Goal: Task Accomplishment & Management: Complete application form

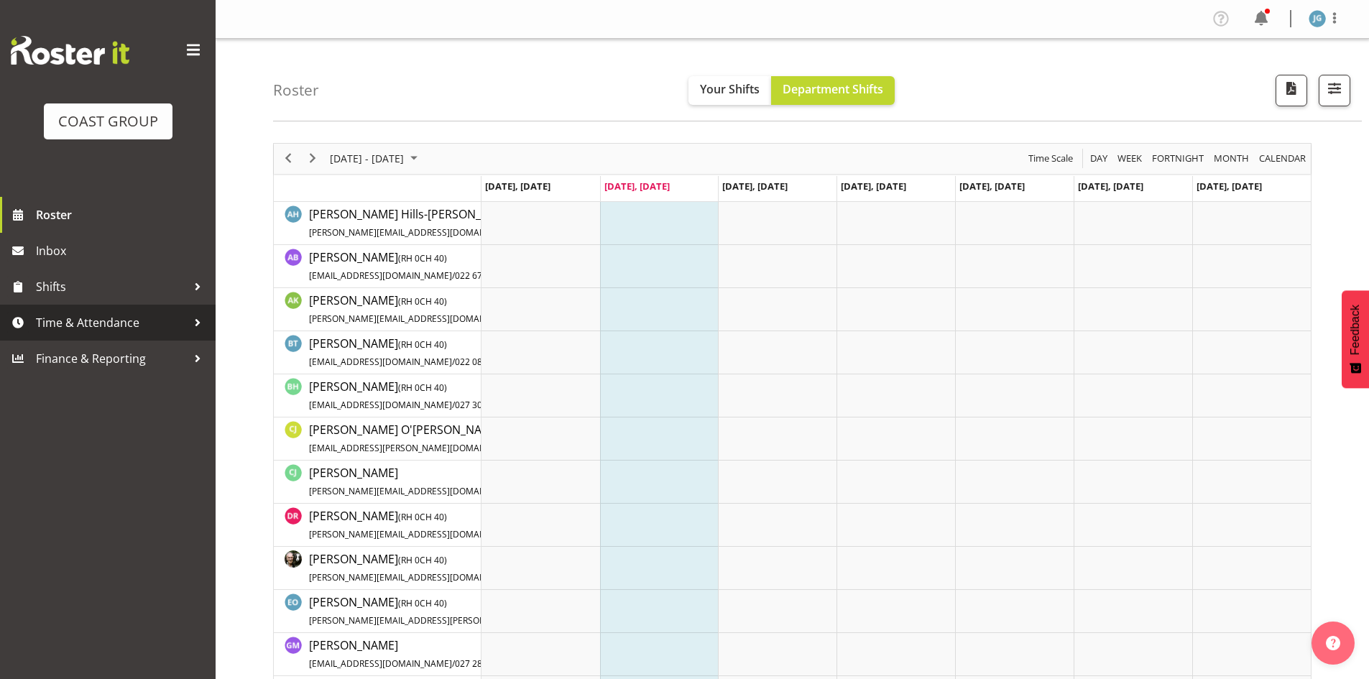
click at [121, 323] on span "Time & Attendance" at bounding box center [111, 323] width 151 height 22
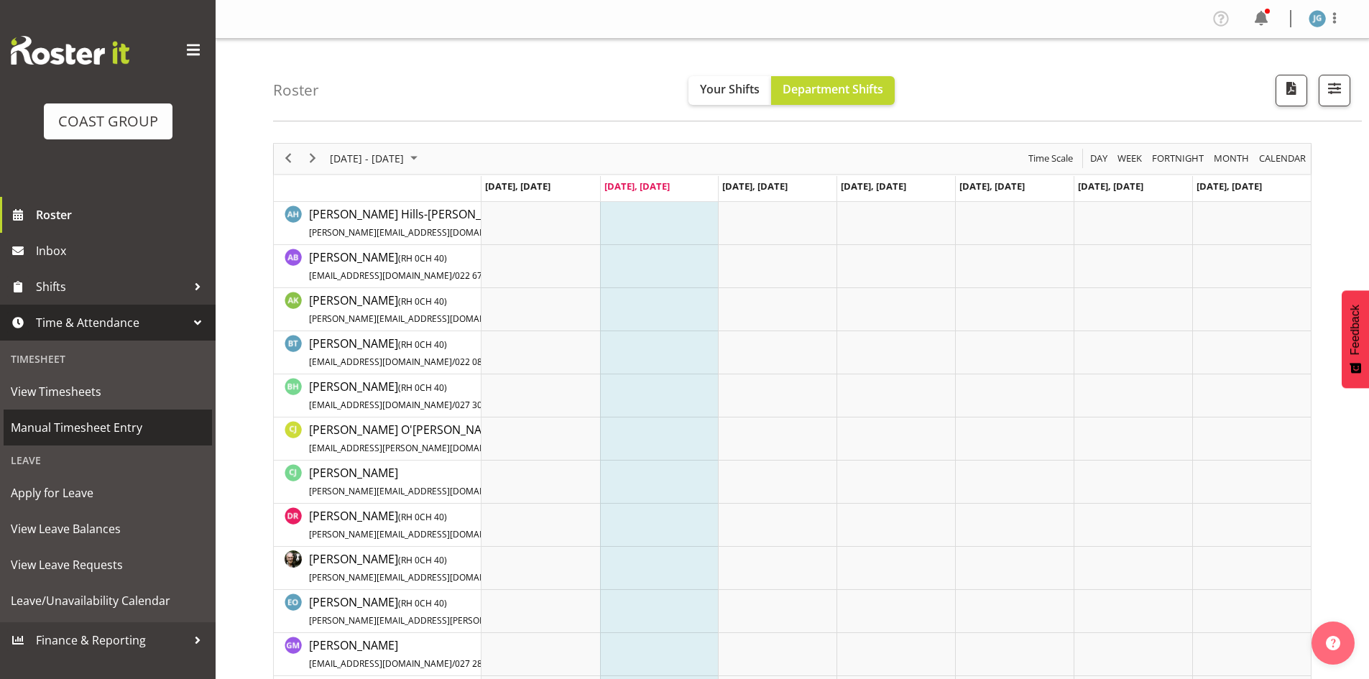
click at [104, 425] on span "Manual Timesheet Entry" at bounding box center [108, 428] width 194 height 22
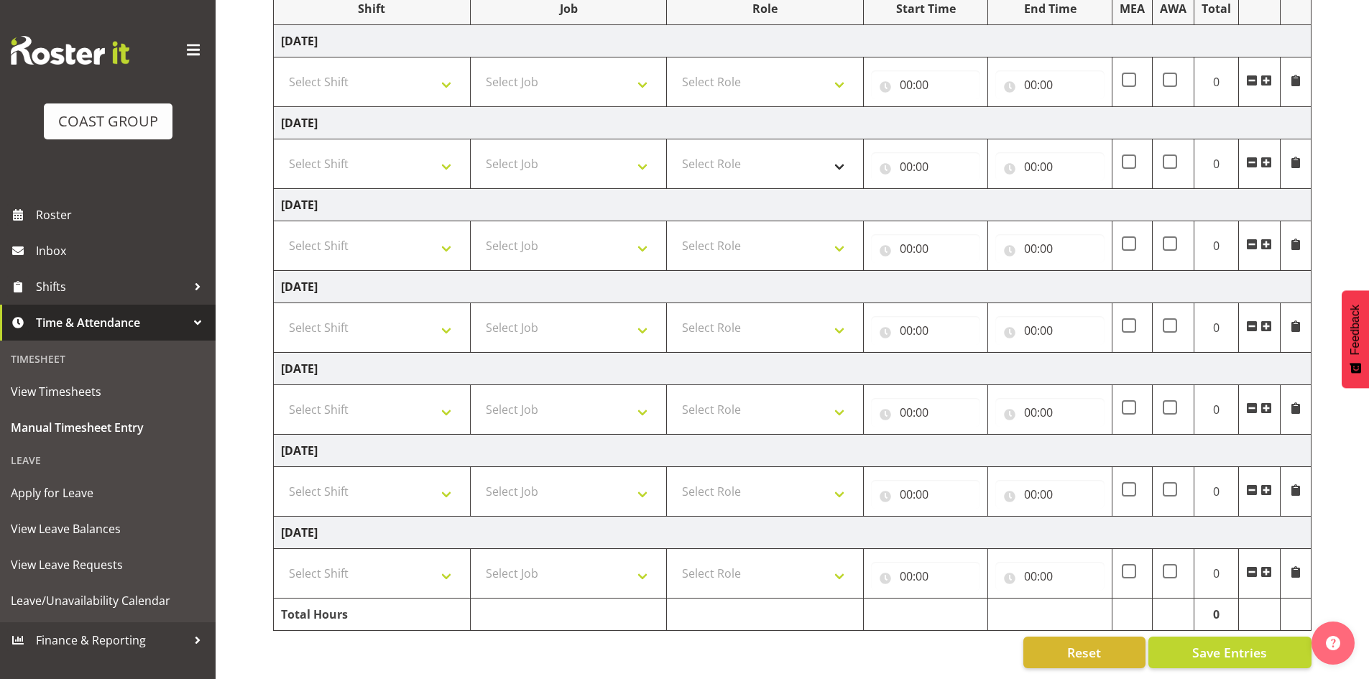
scroll to position [213, 0]
click at [446, 561] on select "Select Shift CHC SIGN ADMIN (LEAVE ALONE, DONT MAKE INACTIVE) DW CHC ARK WORK D…" at bounding box center [372, 573] width 182 height 29
select select "1513"
click at [281, 559] on select "Select Shift CHC SIGN ADMIN (LEAVE ALONE, DONT MAKE INACTIVE) DW CHC ARK WORK D…" at bounding box center [372, 573] width 182 height 29
click at [839, 560] on select "Select Role ACCOUNT MANAGER [PERSON_NAME]" at bounding box center [765, 573] width 182 height 29
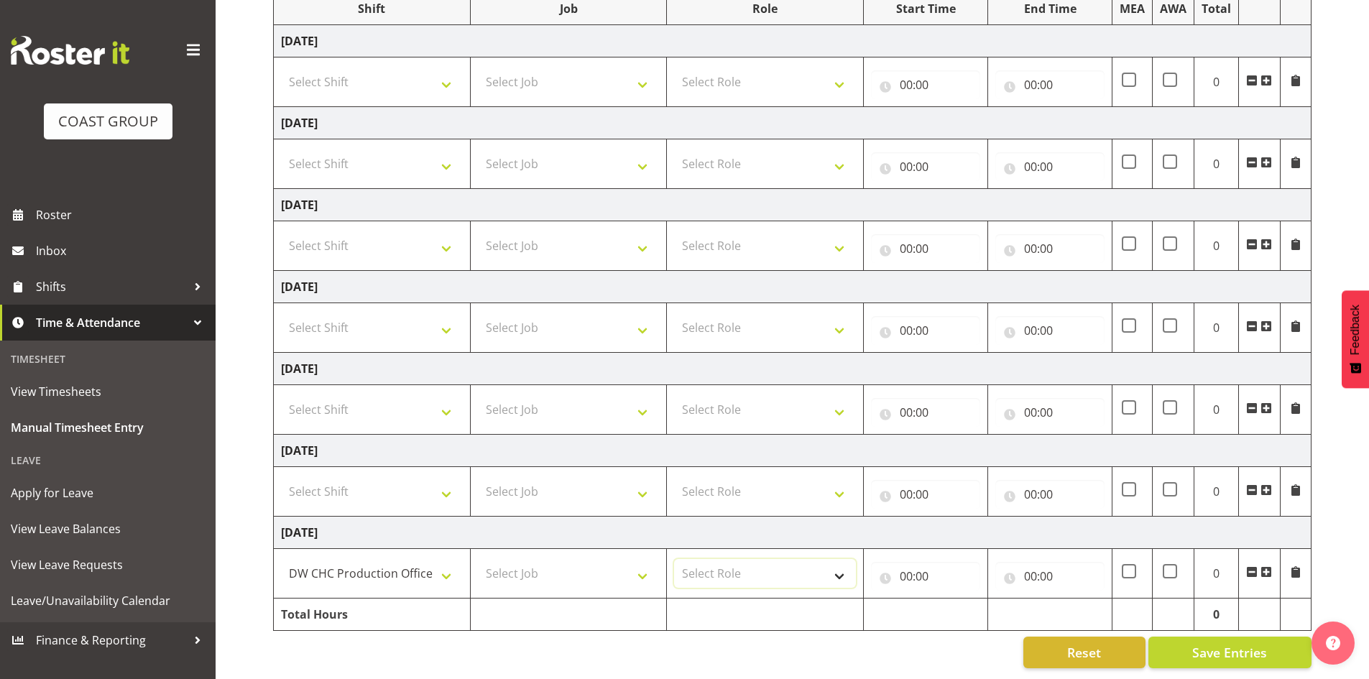
select select "216"
click at [674, 559] on select "Select Role ACCOUNT MANAGER [PERSON_NAME]" at bounding box center [765, 573] width 182 height 29
click at [912, 566] on input "00:00" at bounding box center [925, 576] width 109 height 29
click at [965, 602] on select "00 01 02 03 04 05 06 07 08 09 10 11 12 13 14 15 16 17 18 19 20 21 22 23" at bounding box center [969, 613] width 32 height 29
select select "7"
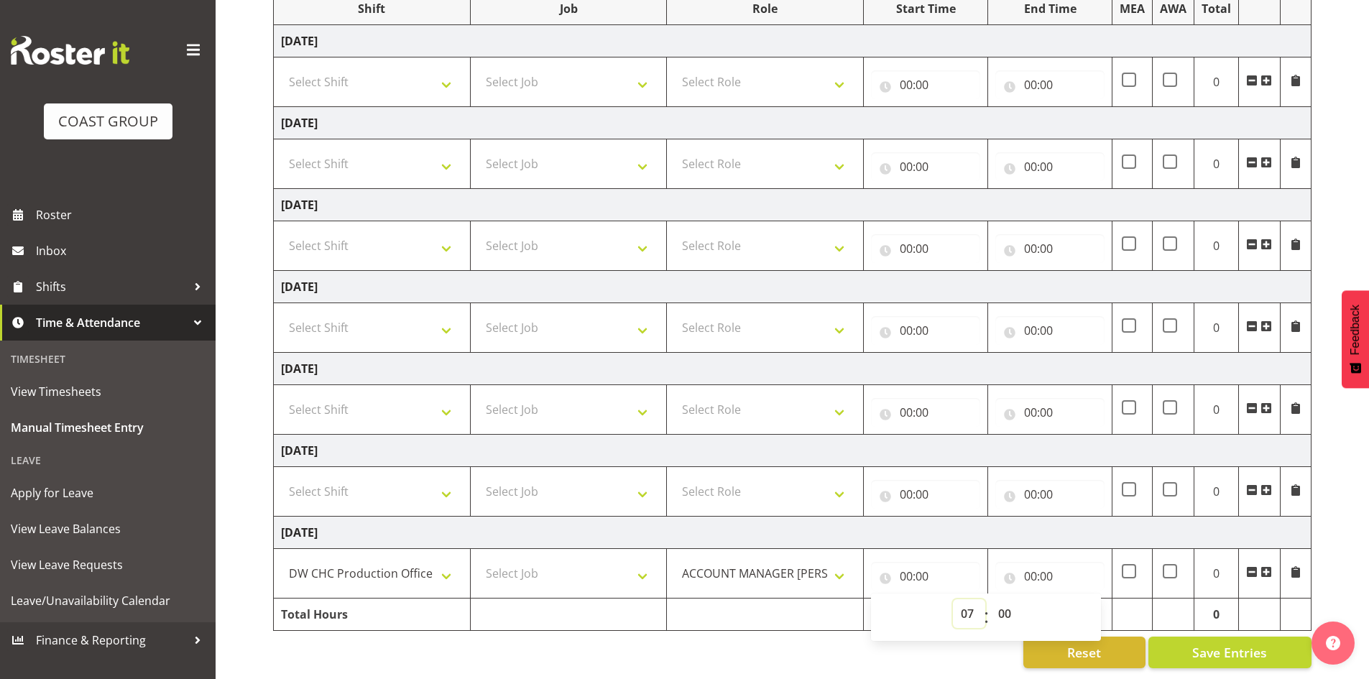
click at [953, 599] on select "00 01 02 03 04 05 06 07 08 09 10 11 12 13 14 15 16 17 18 19 20 21 22 23" at bounding box center [969, 613] width 32 height 29
type input "07:00"
click at [1003, 599] on select "00 01 02 03 04 05 06 07 08 09 10 11 12 13 14 15 16 17 18 19 20 21 22 23 24 25 2…" at bounding box center [1006, 613] width 32 height 29
select select "30"
click at [990, 599] on select "00 01 02 03 04 05 06 07 08 09 10 11 12 13 14 15 16 17 18 19 20 21 22 23 24 25 2…" at bounding box center [1006, 613] width 32 height 29
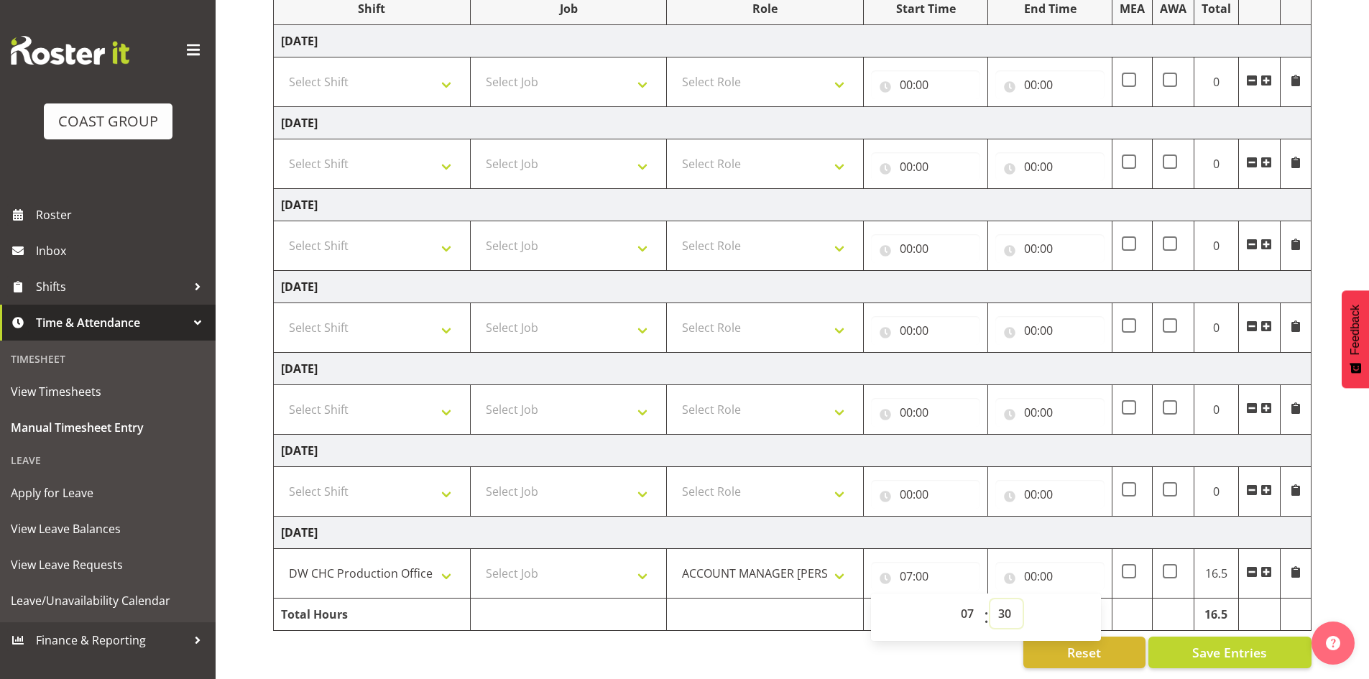
type input "07:30"
click at [1028, 562] on input "00:00" at bounding box center [1049, 576] width 109 height 29
click at [1091, 604] on select "00 01 02 03 04 05 06 07 08 09 10 11 12 13 14 15 16 17 18 19 20 21 22 23" at bounding box center [1093, 613] width 32 height 29
select select "16"
click at [1077, 599] on select "00 01 02 03 04 05 06 07 08 09 10 11 12 13 14 15 16 17 18 19 20 21 22 23" at bounding box center [1093, 613] width 32 height 29
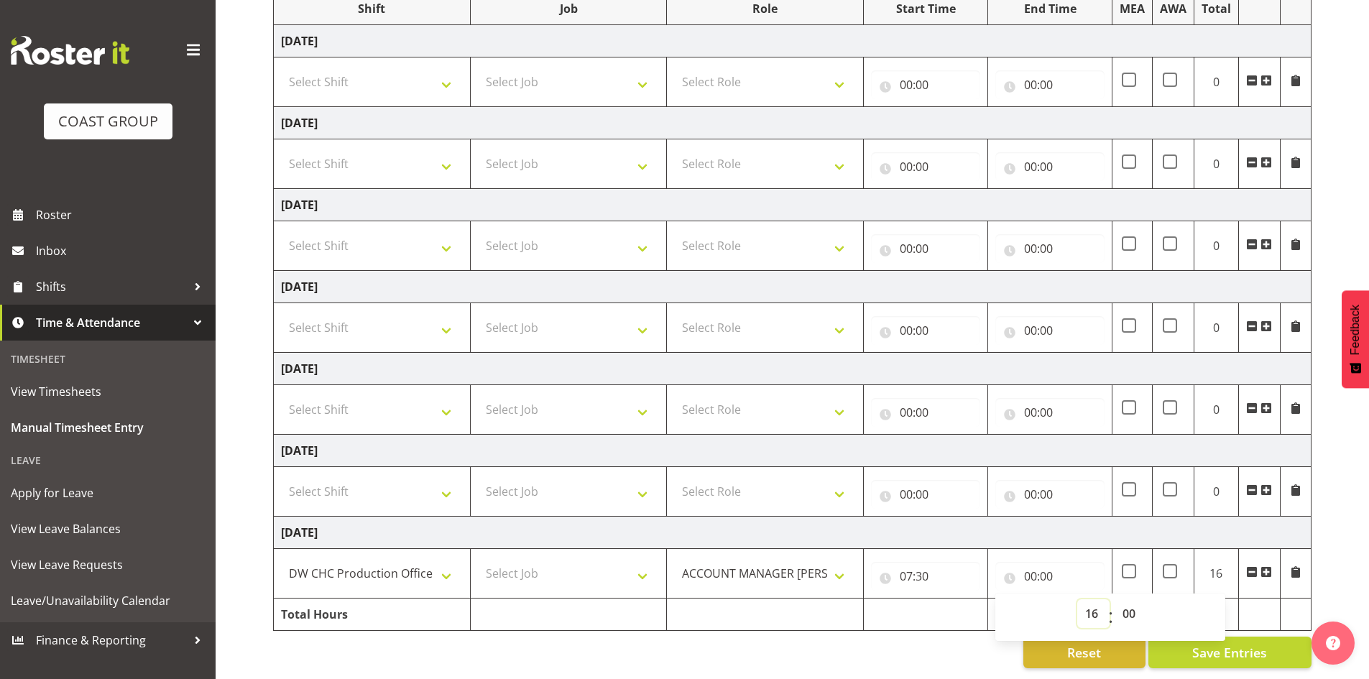
type input "16:00"
click at [442, 481] on select "Select Shift CHC SIGN ADMIN (LEAVE ALONE, DONT MAKE INACTIVE) DW CHC ARK WORK D…" at bounding box center [372, 491] width 182 height 29
select select "1513"
click at [281, 477] on select "Select Shift CHC SIGN ADMIN (LEAVE ALONE, DONT MAKE INACTIVE) DW CHC ARK WORK D…" at bounding box center [372, 491] width 182 height 29
click at [836, 479] on select "Select Role ACCOUNT MANAGER [PERSON_NAME]" at bounding box center [765, 491] width 182 height 29
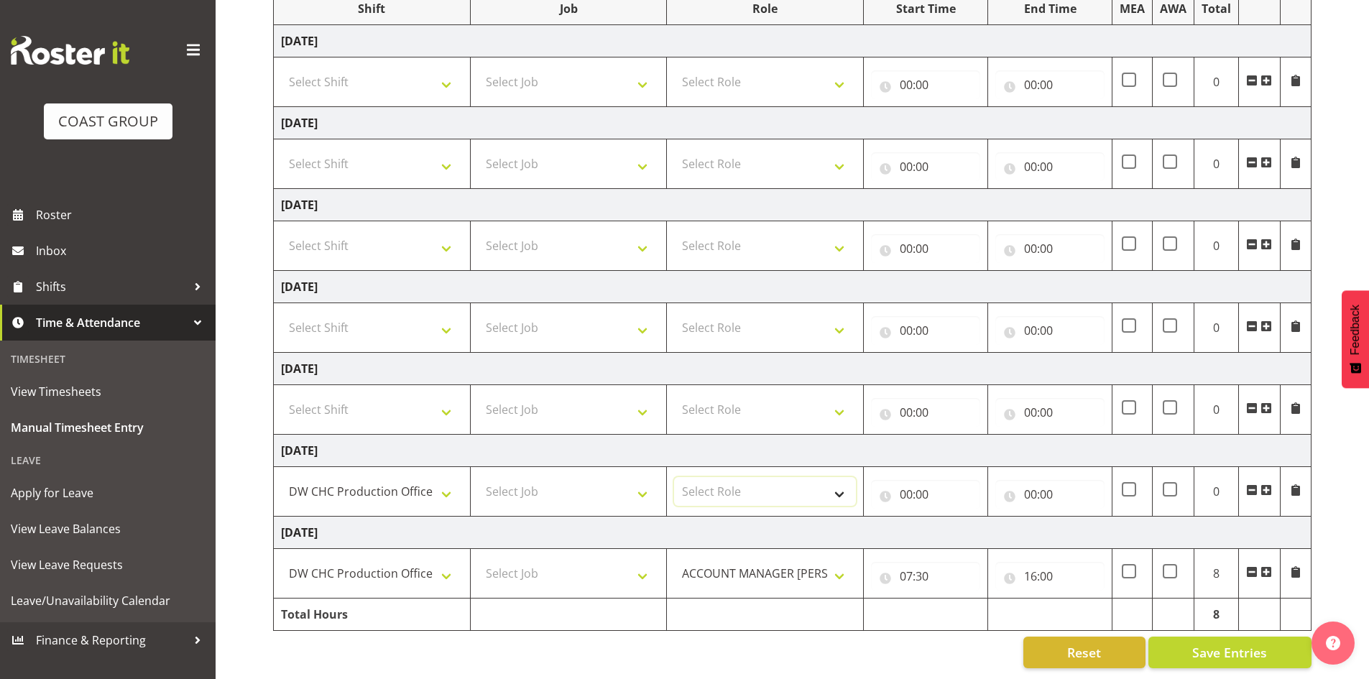
select select "216"
click at [674, 477] on select "Select Role ACCOUNT MANAGER [PERSON_NAME]" at bounding box center [765, 491] width 182 height 29
click at [907, 481] on input "00:00" at bounding box center [925, 494] width 109 height 29
click at [967, 522] on select "00 01 02 03 04 05 06 07 08 09 10 11 12 13 14 15 16 17 18 19 20 21 22 23" at bounding box center [969, 531] width 32 height 29
select select "7"
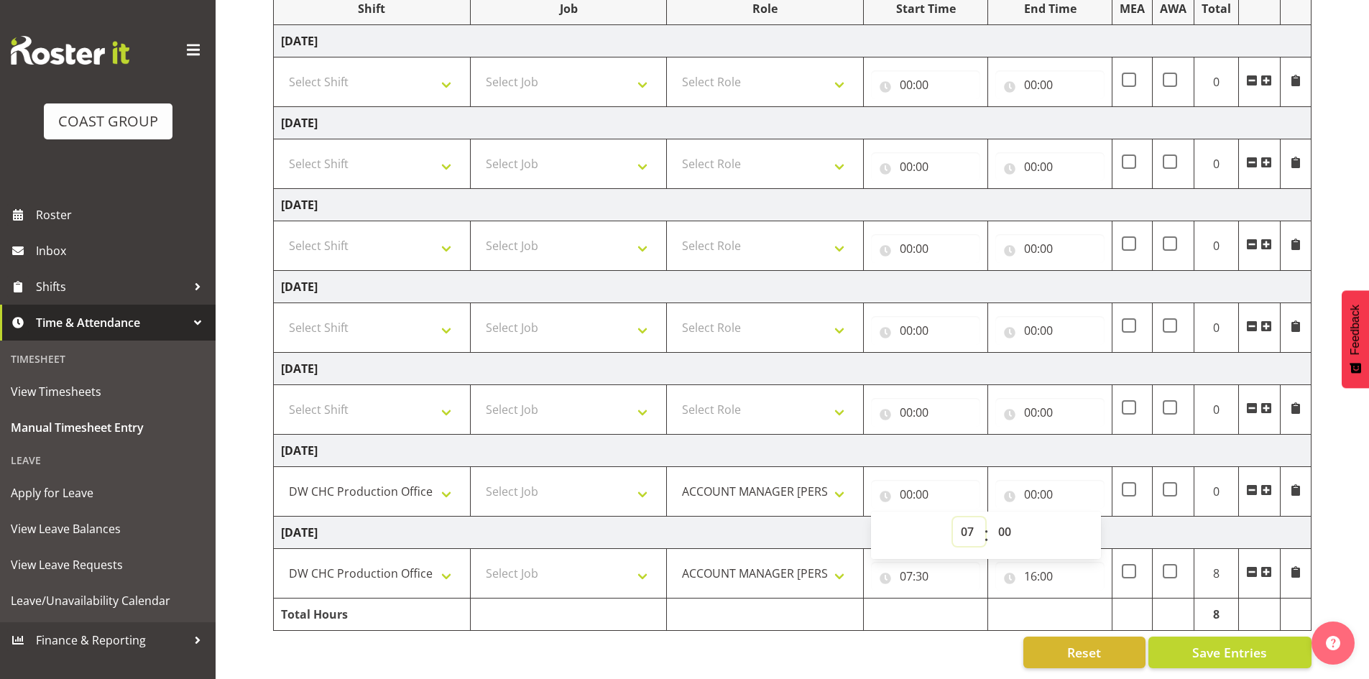
click at [953, 517] on select "00 01 02 03 04 05 06 07 08 09 10 11 12 13 14 15 16 17 18 19 20 21 22 23" at bounding box center [969, 531] width 32 height 29
type input "07:00"
click at [1001, 518] on select "00 01 02 03 04 05 06 07 08 09 10 11 12 13 14 15 16 17 18 19 20 21 22 23 24 25 2…" at bounding box center [1006, 531] width 32 height 29
select select "30"
click at [990, 517] on select "00 01 02 03 04 05 06 07 08 09 10 11 12 13 14 15 16 17 18 19 20 21 22 23 24 25 2…" at bounding box center [1006, 531] width 32 height 29
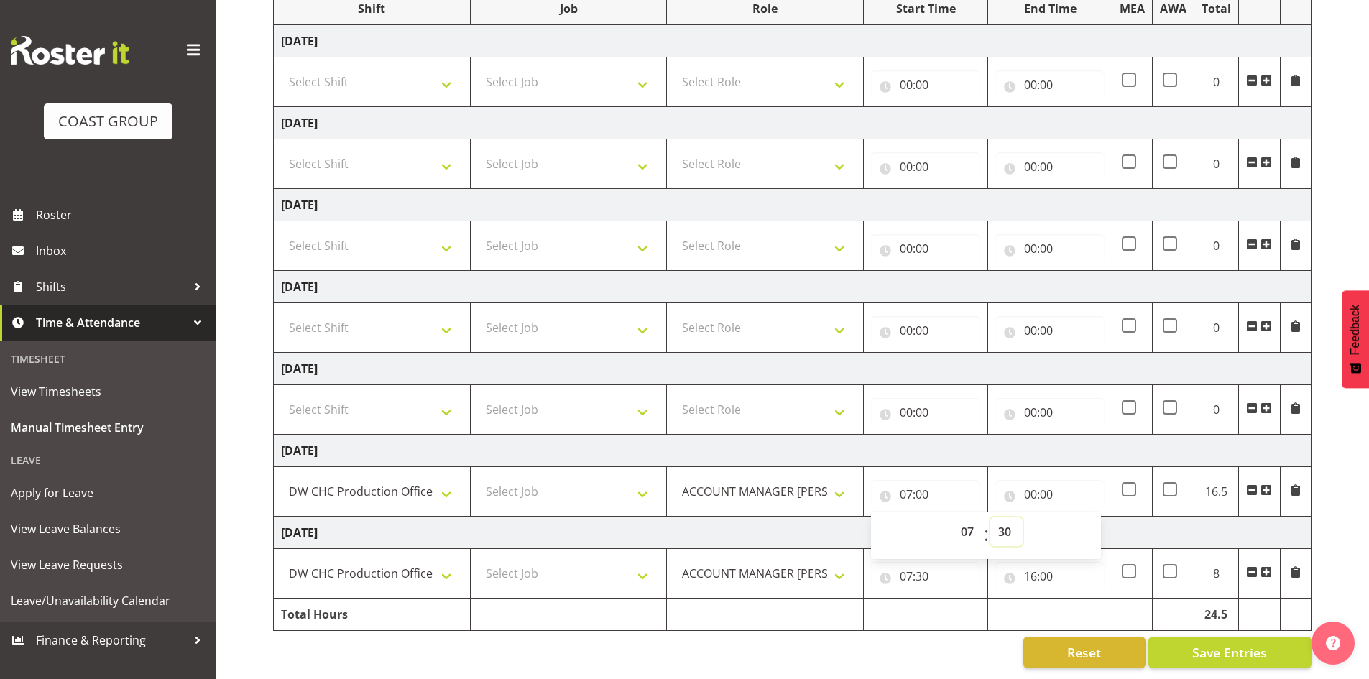
type input "07:30"
click at [1031, 480] on input "00:00" at bounding box center [1049, 494] width 109 height 29
click at [1091, 520] on select "00 01 02 03 04 05 06 07 08 09 10 11 12 13 14 15 16 17 18 19 20 21 22 23" at bounding box center [1093, 531] width 32 height 29
select select "16"
click at [1077, 517] on select "00 01 02 03 04 05 06 07 08 09 10 11 12 13 14 15 16 17 18 19 20 21 22 23" at bounding box center [1093, 531] width 32 height 29
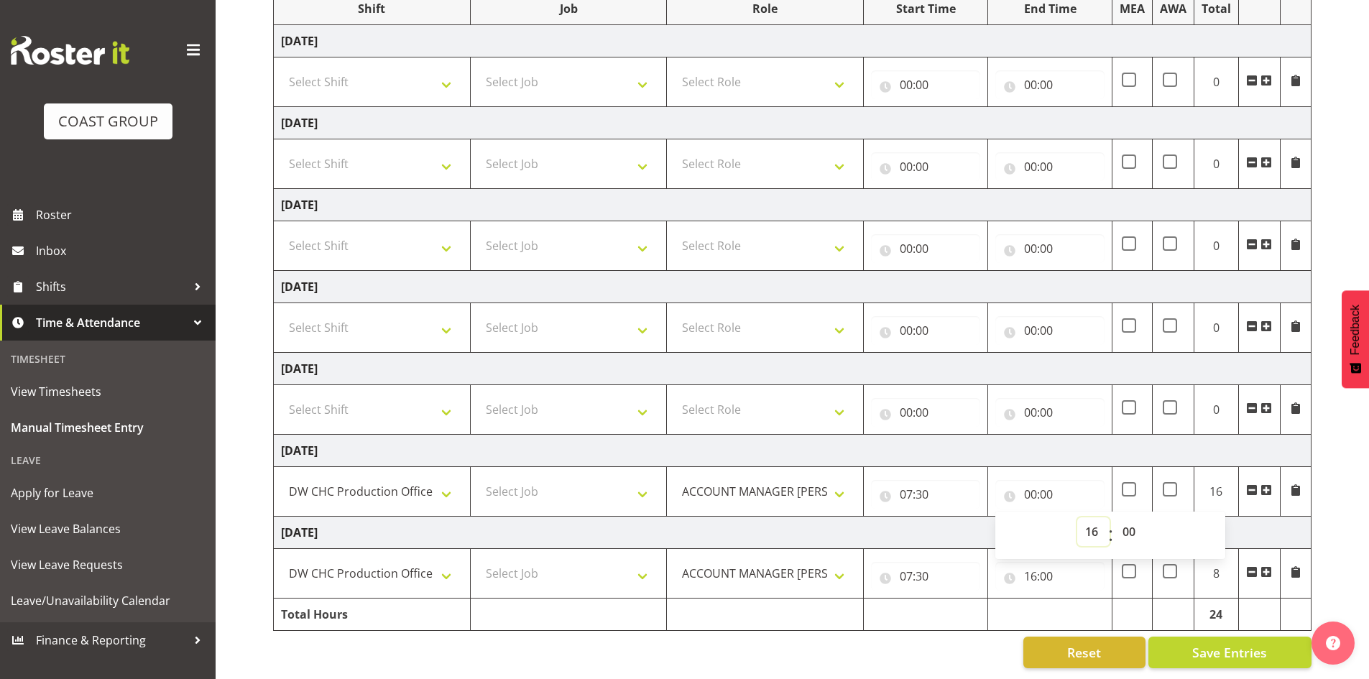
type input "16:00"
click at [756, 637] on div "Reset Save Entries" at bounding box center [792, 653] width 1039 height 32
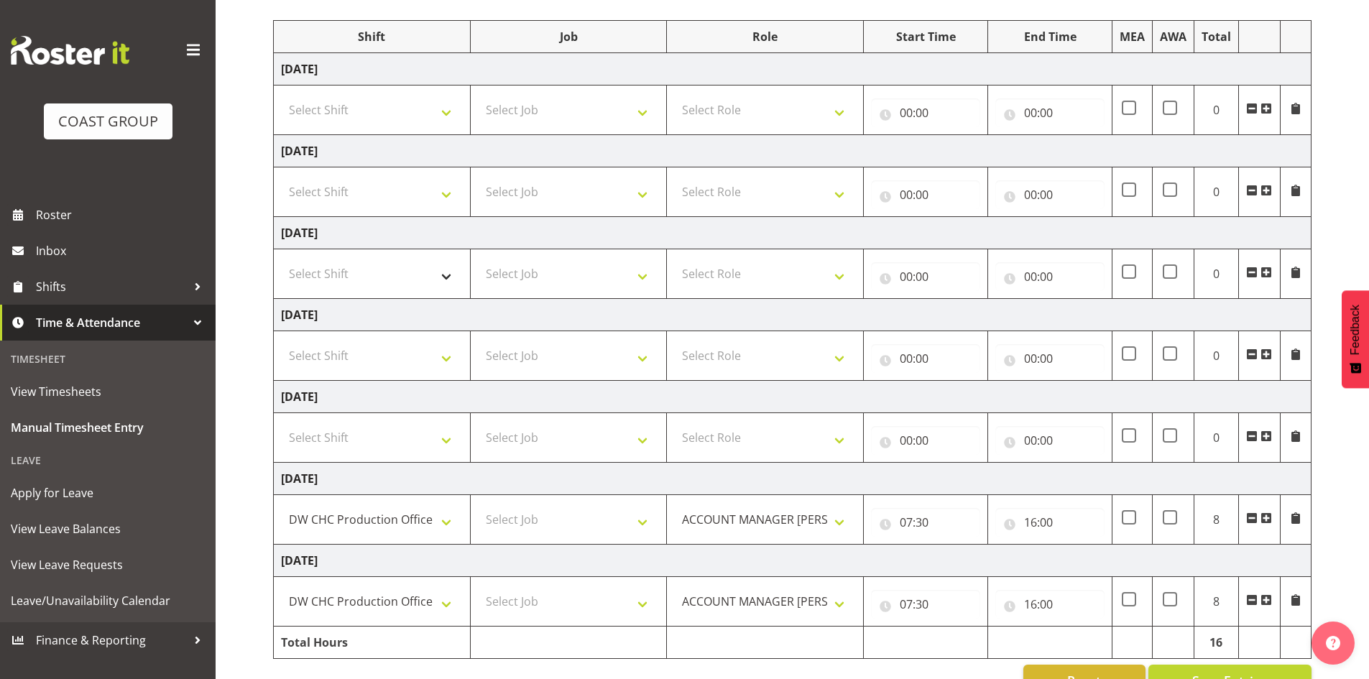
scroll to position [141, 0]
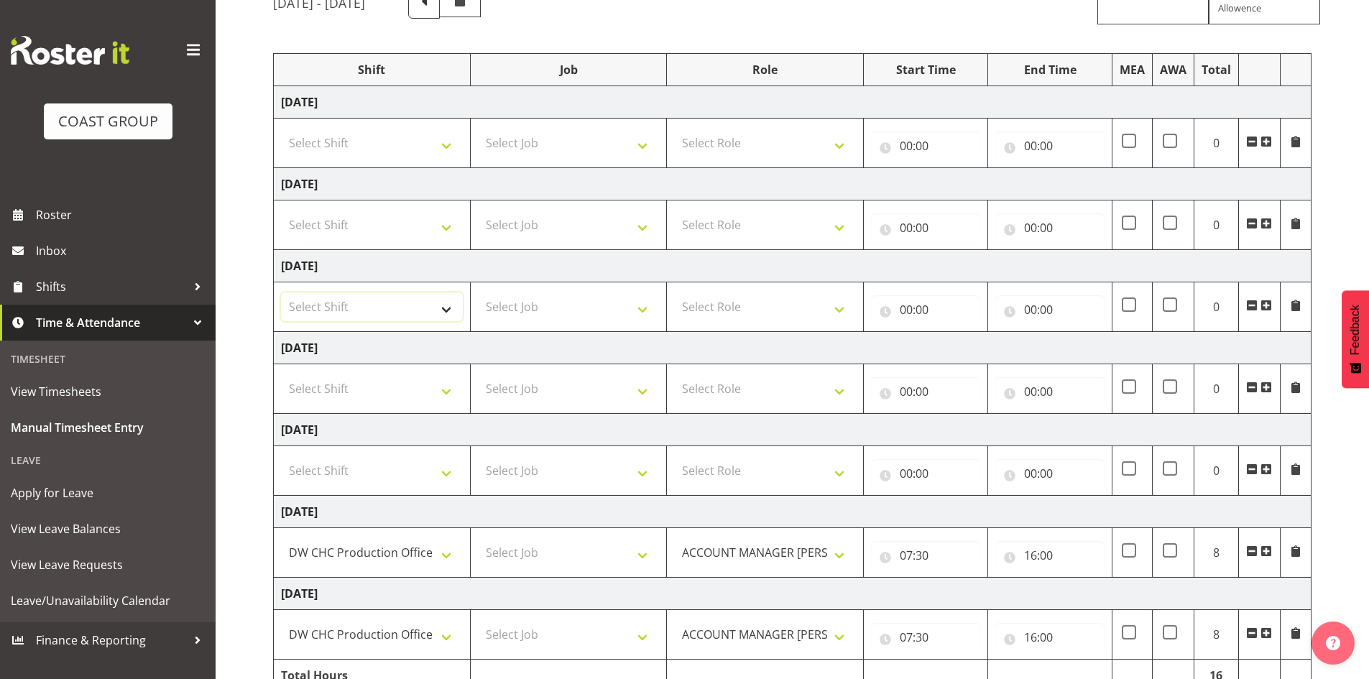
click at [448, 310] on select "Select Shift CHC SIGN ADMIN (LEAVE ALONE, DONT MAKE INACTIVE) DW CHC ARK WORK D…" at bounding box center [372, 307] width 182 height 29
select select "1513"
click at [281, 293] on select "Select Shift CHC SIGN ADMIN (LEAVE ALONE, DONT MAKE INACTIVE) DW CHC ARK WORK D…" at bounding box center [372, 307] width 182 height 29
click at [832, 305] on select "Select Role ACCOUNT MANAGER [PERSON_NAME]" at bounding box center [765, 307] width 182 height 29
select select "216"
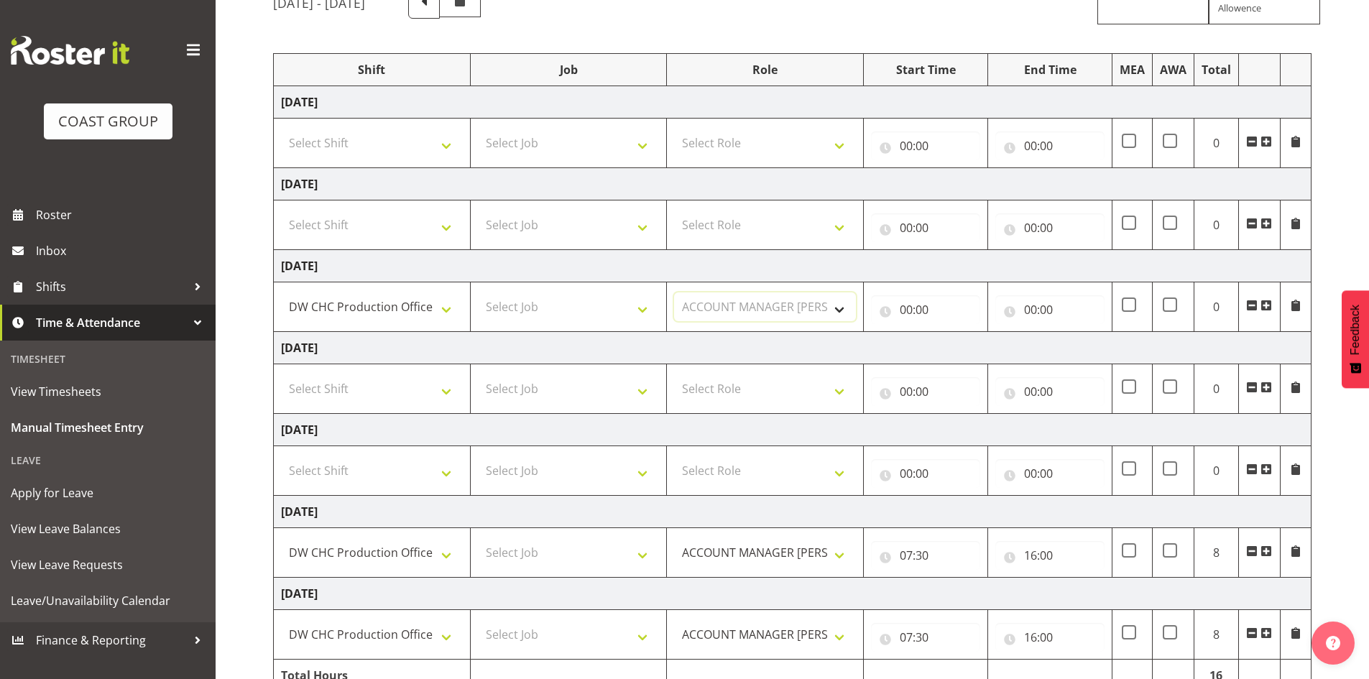
click at [674, 293] on select "Select Role ACCOUNT MANAGER [PERSON_NAME]" at bounding box center [765, 307] width 182 height 29
click at [904, 305] on input "00:00" at bounding box center [925, 309] width 109 height 29
click at [968, 342] on select "00 01 02 03 04 05 06 07 08 09 10 11 12 13 14 15 16 17 18 19 20 21 22 23" at bounding box center [969, 347] width 32 height 29
select select "7"
click at [953, 333] on select "00 01 02 03 04 05 06 07 08 09 10 11 12 13 14 15 16 17 18 19 20 21 22 23" at bounding box center [969, 347] width 32 height 29
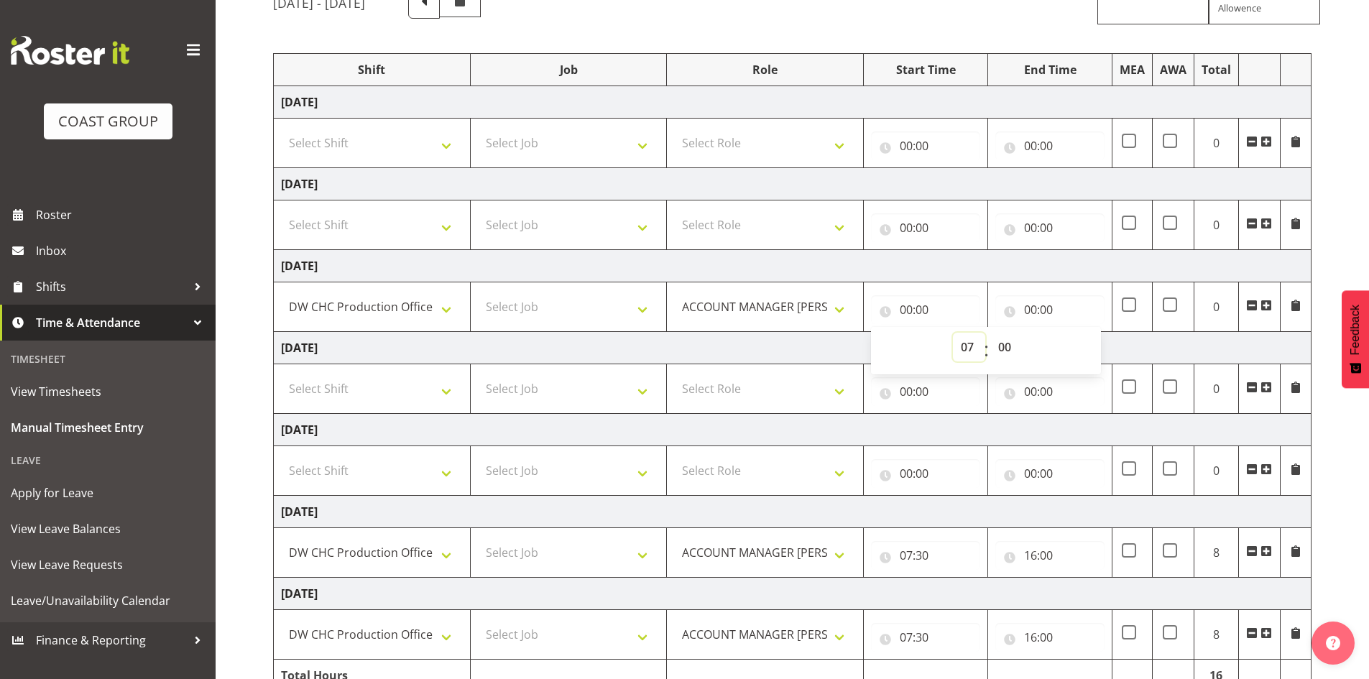
type input "07:00"
click at [1002, 349] on select "00 01 02 03 04 05 06 07 08 09 10 11 12 13 14 15 16 17 18 19 20 21 22 23 24 25 2…" at bounding box center [1006, 347] width 32 height 29
select select "30"
click at [990, 333] on select "00 01 02 03 04 05 06 07 08 09 10 11 12 13 14 15 16 17 18 19 20 21 22 23 24 25 2…" at bounding box center [1006, 347] width 32 height 29
type input "07:30"
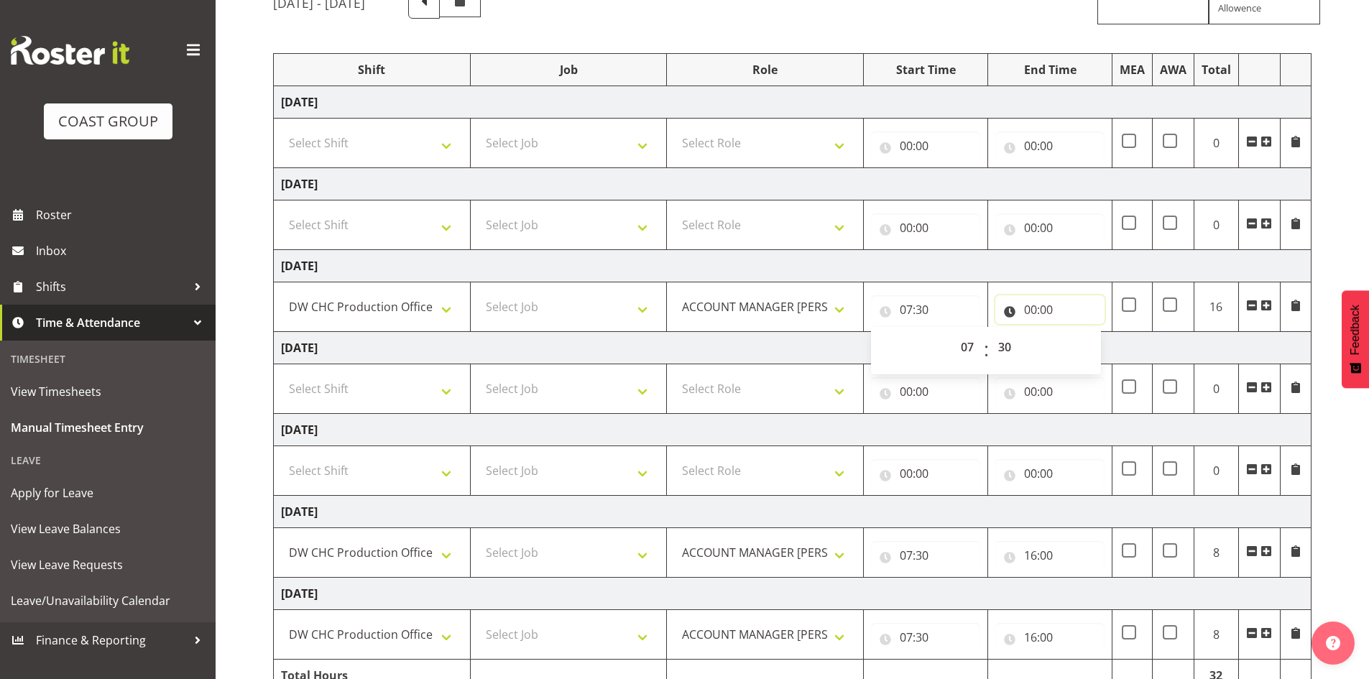
click at [1034, 305] on input "00:00" at bounding box center [1049, 309] width 109 height 29
click at [1089, 345] on select "00 01 02 03 04 05 06 07 08 09 10 11 12 13 14 15 16 17 18 19 20 21 22 23" at bounding box center [1093, 347] width 32 height 29
select select "8"
click at [1077, 333] on select "00 01 02 03 04 05 06 07 08 09 10 11 12 13 14 15 16 17 18 19 20 21 22 23" at bounding box center [1093, 347] width 32 height 29
type input "08:00"
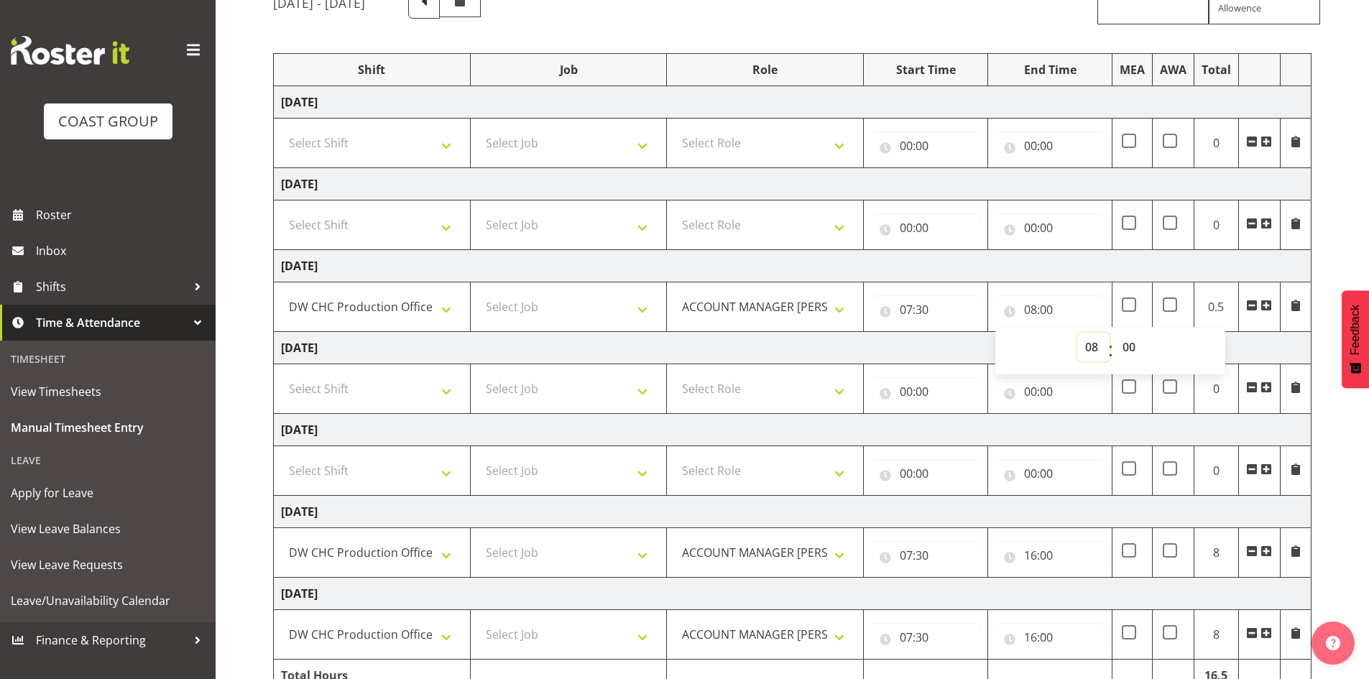
click at [1092, 349] on select "00 01 02 03 04 05 06 07 08 09 10 11 12 13 14 15 16 17 18 19 20 21 22 23" at bounding box center [1093, 347] width 32 height 29
select select "16"
click at [1077, 333] on select "00 01 02 03 04 05 06 07 08 09 10 11 12 13 14 15 16 17 18 19 20 21 22 23" at bounding box center [1093, 347] width 32 height 29
type input "16:00"
click at [441, 224] on select "Select Shift CHC SIGN ADMIN (LEAVE ALONE, DONT MAKE INACTIVE) DW CHC ARK WORK D…" at bounding box center [372, 225] width 182 height 29
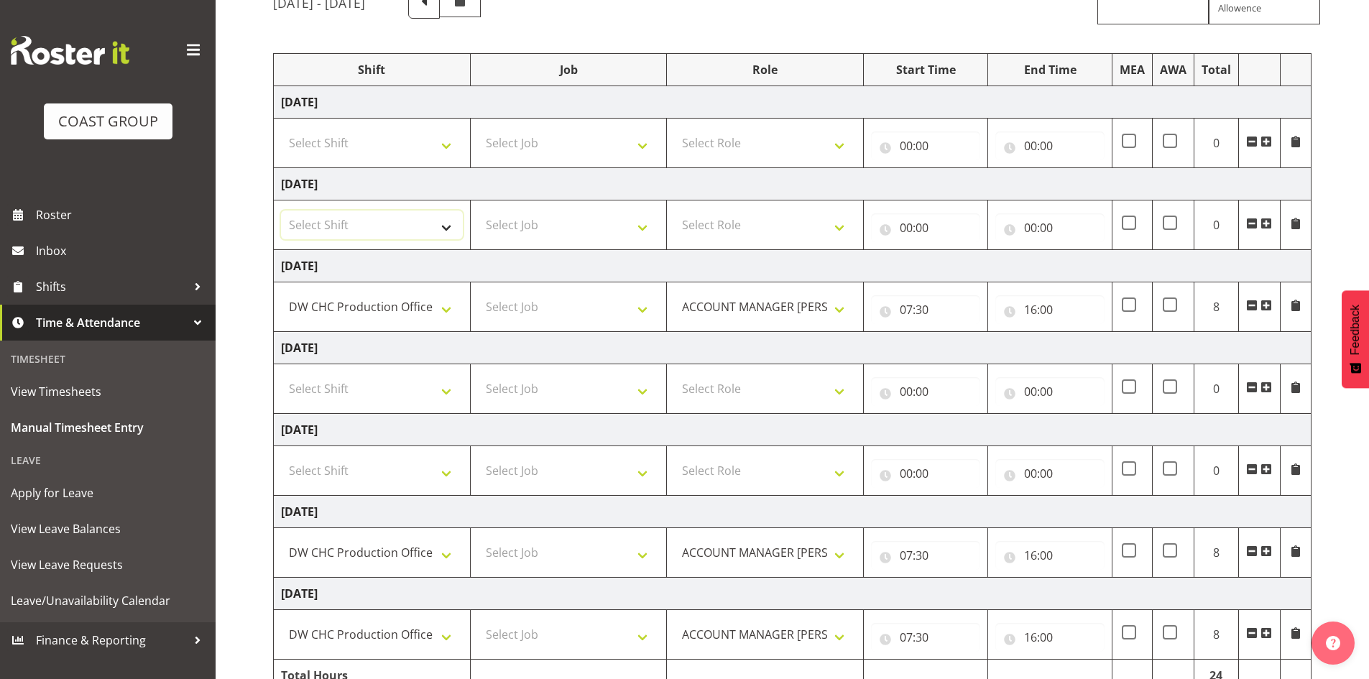
select select "1513"
click at [281, 211] on select "Select Shift CHC SIGN ADMIN (LEAVE ALONE, DONT MAKE INACTIVE) DW CHC ARK WORK D…" at bounding box center [372, 225] width 182 height 29
click at [839, 223] on select "Select Role ACCOUNT MANAGER [PERSON_NAME]" at bounding box center [765, 225] width 182 height 29
select select "216"
click at [674, 211] on select "Select Role ACCOUNT MANAGER [PERSON_NAME]" at bounding box center [765, 225] width 182 height 29
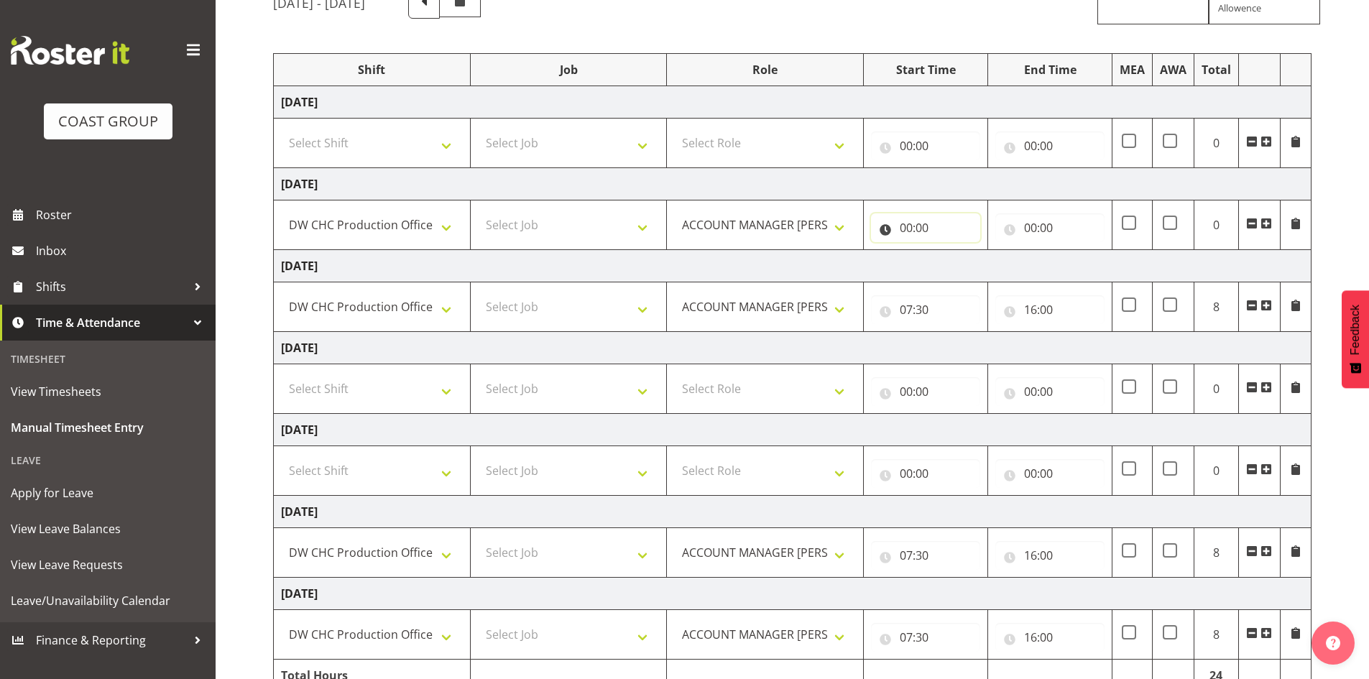
click at [906, 224] on input "00:00" at bounding box center [925, 227] width 109 height 29
click at [965, 264] on select "00 01 02 03 04 05 06 07 08 09 10 11 12 13 14 15 16 17 18 19 20 21 22 23" at bounding box center [969, 265] width 32 height 29
select select "7"
click at [953, 251] on select "00 01 02 03 04 05 06 07 08 09 10 11 12 13 14 15 16 17 18 19 20 21 22 23" at bounding box center [969, 265] width 32 height 29
type input "07:00"
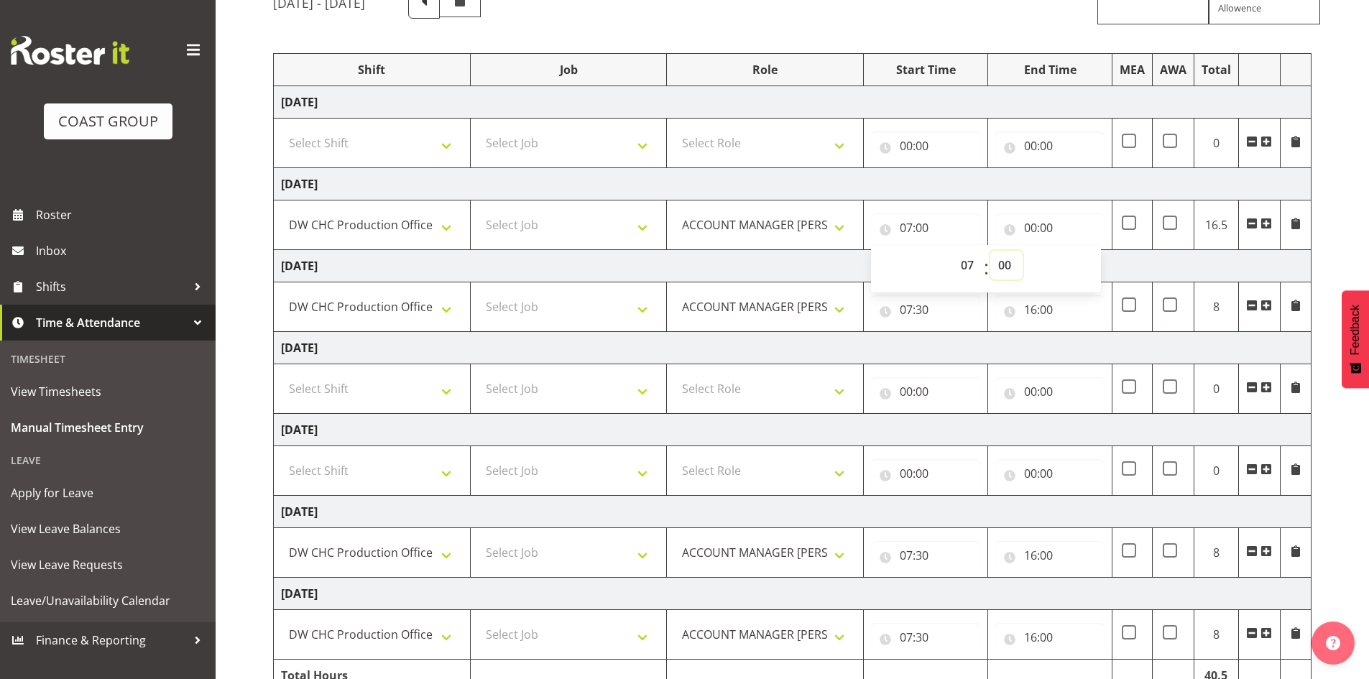
click at [1010, 264] on select "00 01 02 03 04 05 06 07 08 09 10 11 12 13 14 15 16 17 18 19 20 21 22 23 24 25 2…" at bounding box center [1006, 265] width 32 height 29
select select "30"
click at [990, 251] on select "00 01 02 03 04 05 06 07 08 09 10 11 12 13 14 15 16 17 18 19 20 21 22 23 24 25 2…" at bounding box center [1006, 265] width 32 height 29
type input "07:30"
click at [1026, 226] on input "00:00" at bounding box center [1049, 227] width 109 height 29
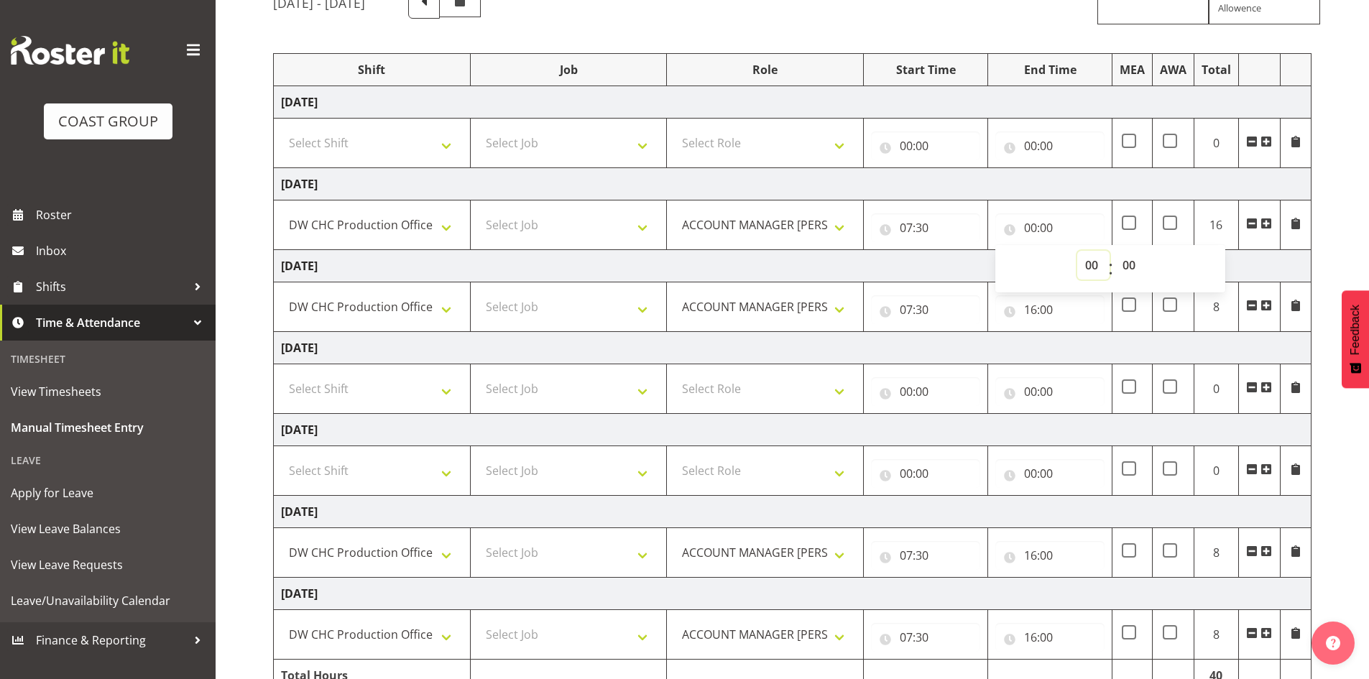
click at [1088, 262] on select "00 01 02 03 04 05 06 07 08 09 10 11 12 13 14 15 16 17 18 19 20 21 22 23" at bounding box center [1093, 265] width 32 height 29
select select "16"
click at [1077, 251] on select "00 01 02 03 04 05 06 07 08 09 10 11 12 13 14 15 16 17 18 19 20 21 22 23" at bounding box center [1093, 265] width 32 height 29
type input "16:00"
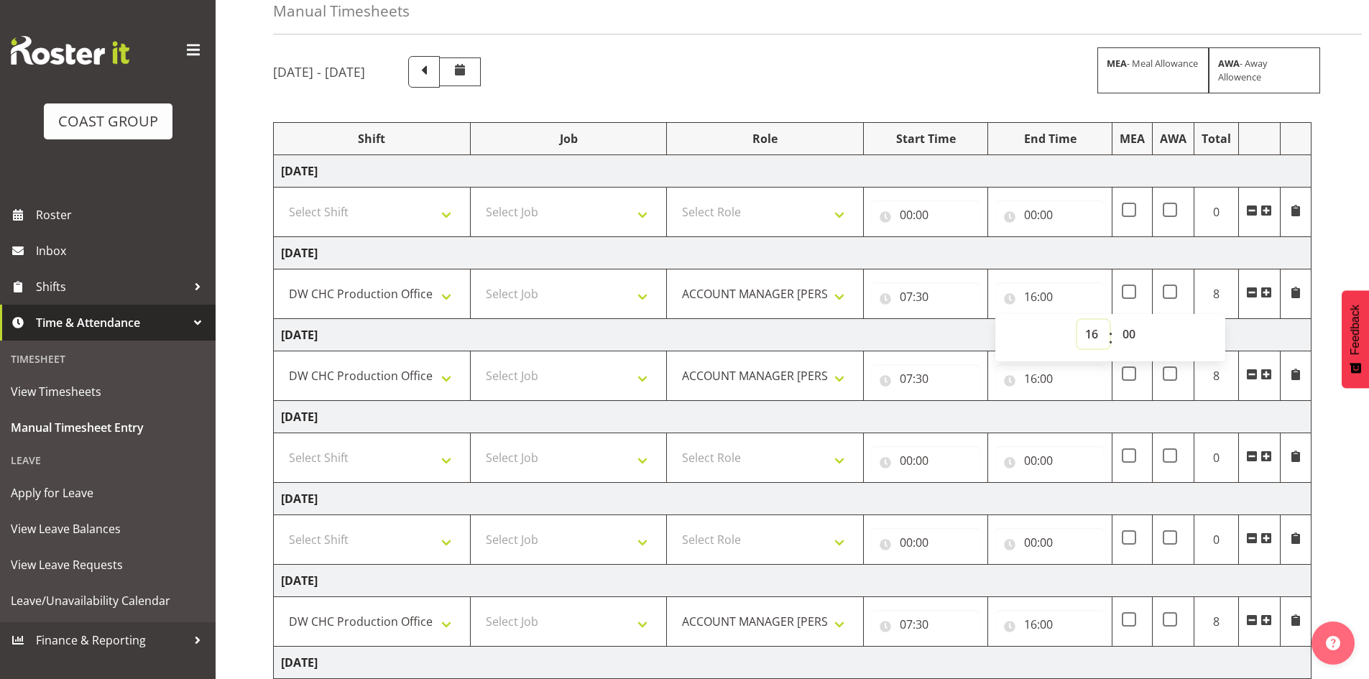
scroll to position [0, 0]
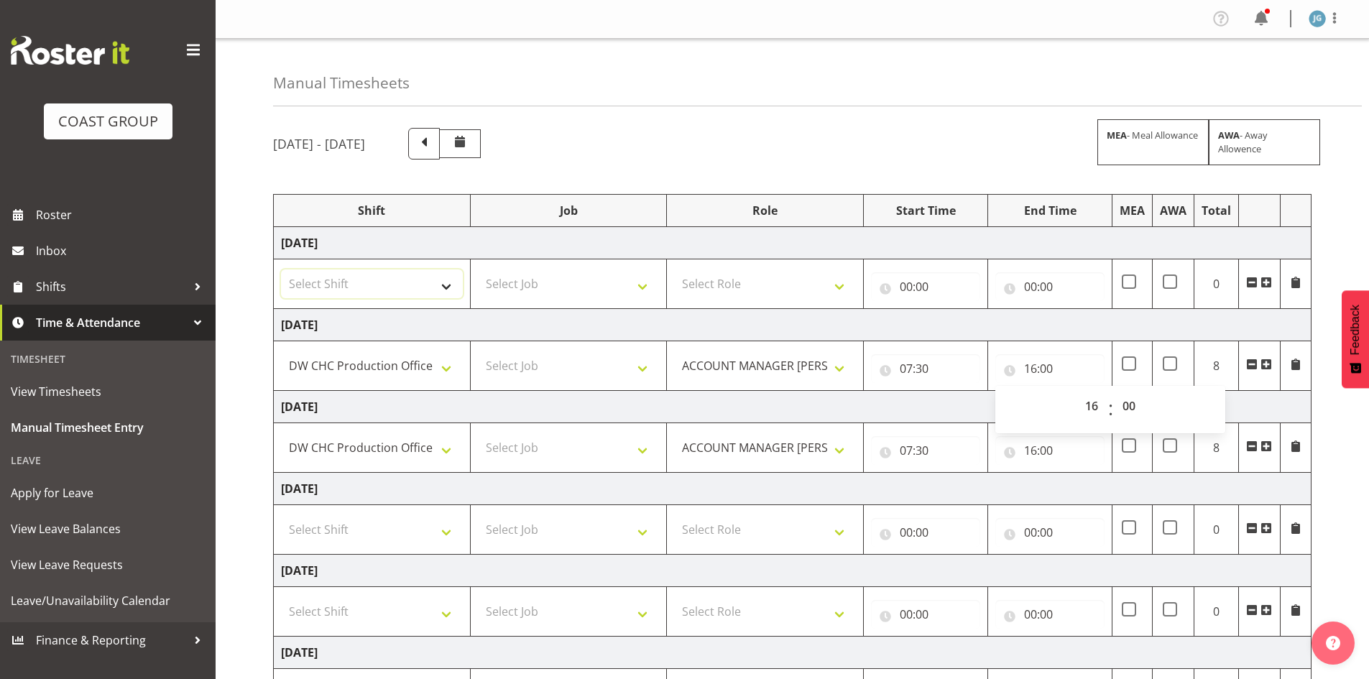
click at [449, 282] on select "Select Shift CHC SIGN ADMIN (LEAVE ALONE, DONT MAKE INACTIVE) DW CHC ARK WORK D…" at bounding box center [372, 284] width 182 height 29
select select "1513"
click at [281, 270] on select "Select Shift CHC SIGN ADMIN (LEAVE ALONE, DONT MAKE INACTIVE) DW CHC ARK WORK D…" at bounding box center [372, 284] width 182 height 29
click at [839, 282] on select "Select Role ACCOUNT MANAGER [PERSON_NAME]" at bounding box center [765, 284] width 182 height 29
select select "216"
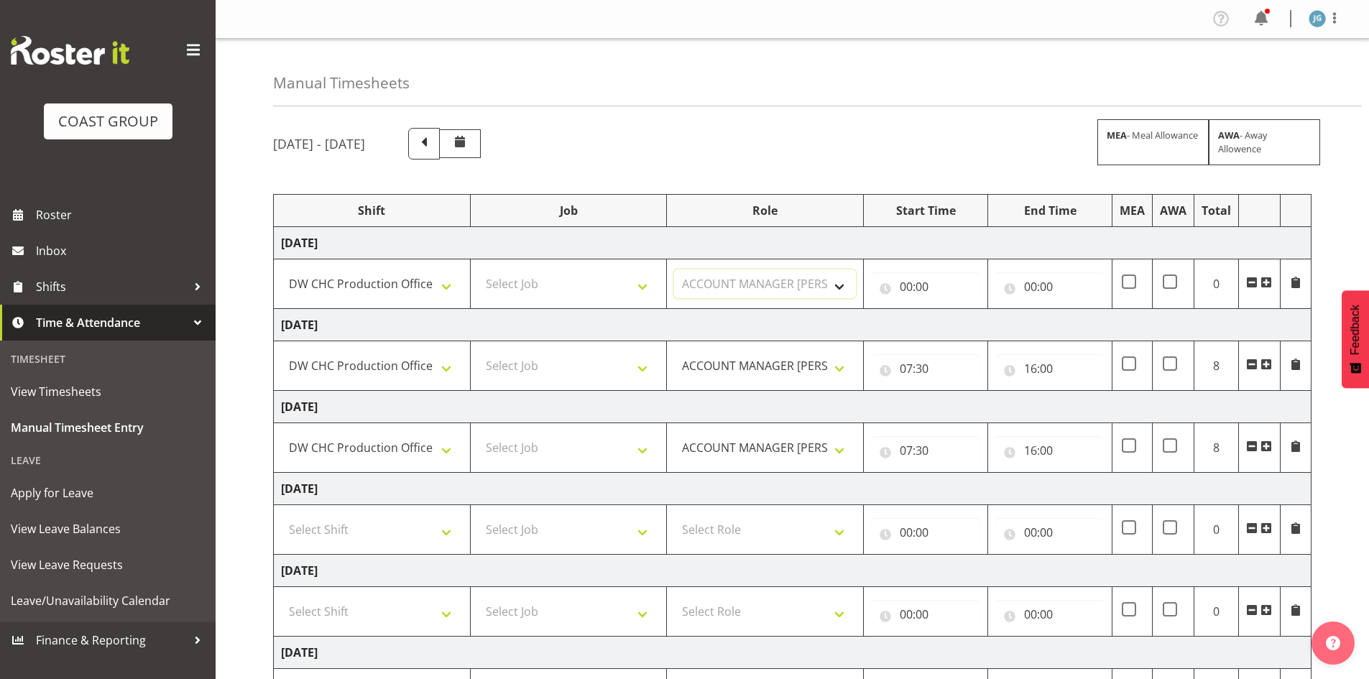
click at [674, 270] on select "Select Role ACCOUNT MANAGER [PERSON_NAME]" at bounding box center [765, 284] width 182 height 29
click at [907, 281] on input "00:00" at bounding box center [925, 286] width 109 height 29
click at [968, 322] on select "00 01 02 03 04 05 06 07 08 09 10 11 12 13 14 15 16 17 18 19 20 21 22 23" at bounding box center [969, 324] width 32 height 29
select select "7"
click at [953, 310] on select "00 01 02 03 04 05 06 07 08 09 10 11 12 13 14 15 16 17 18 19 20 21 22 23" at bounding box center [969, 324] width 32 height 29
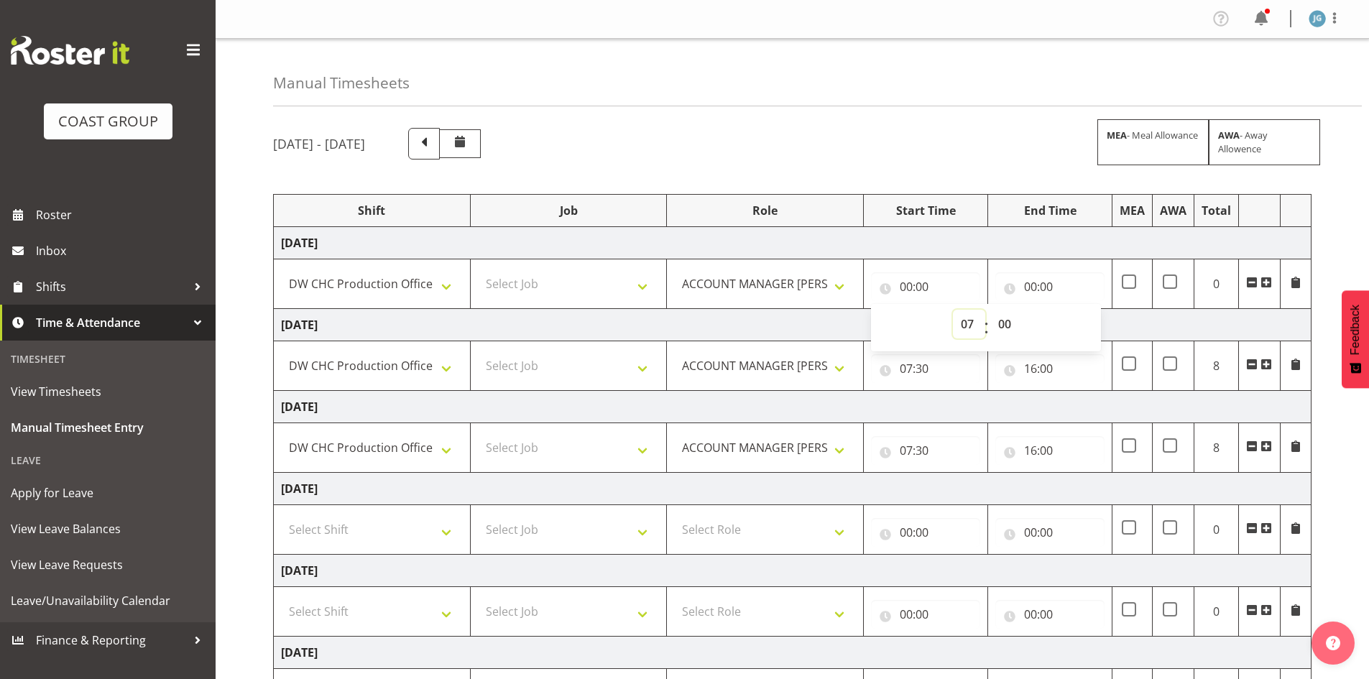
type input "07:00"
click at [1003, 323] on select "00 01 02 03 04 05 06 07 08 09 10 11 12 13 14 15 16 17 18 19 20 21 22 23 24 25 2…" at bounding box center [1006, 324] width 32 height 29
select select "30"
click at [990, 310] on select "00 01 02 03 04 05 06 07 08 09 10 11 12 13 14 15 16 17 18 19 20 21 22 23 24 25 2…" at bounding box center [1006, 324] width 32 height 29
type input "07:30"
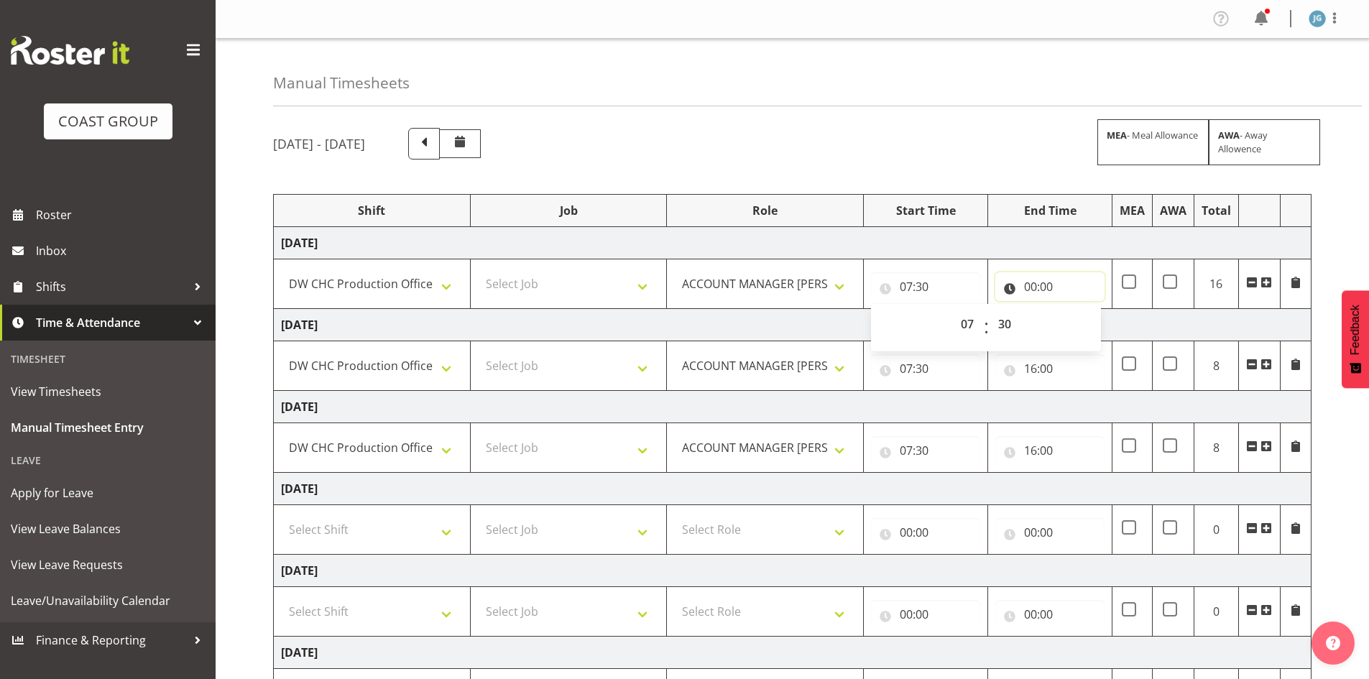
click at [1031, 287] on input "00:00" at bounding box center [1049, 286] width 109 height 29
click at [1089, 322] on select "00 01 02 03 04 05 06 07 08 09 10 11 12 13 14 15 16 17 18 19 20 21 22 23" at bounding box center [1093, 324] width 32 height 29
select select "15"
click at [1077, 310] on select "00 01 02 03 04 05 06 07 08 09 10 11 12 13 14 15 16 17 18 19 20 21 22 23" at bounding box center [1093, 324] width 32 height 29
type input "15:00"
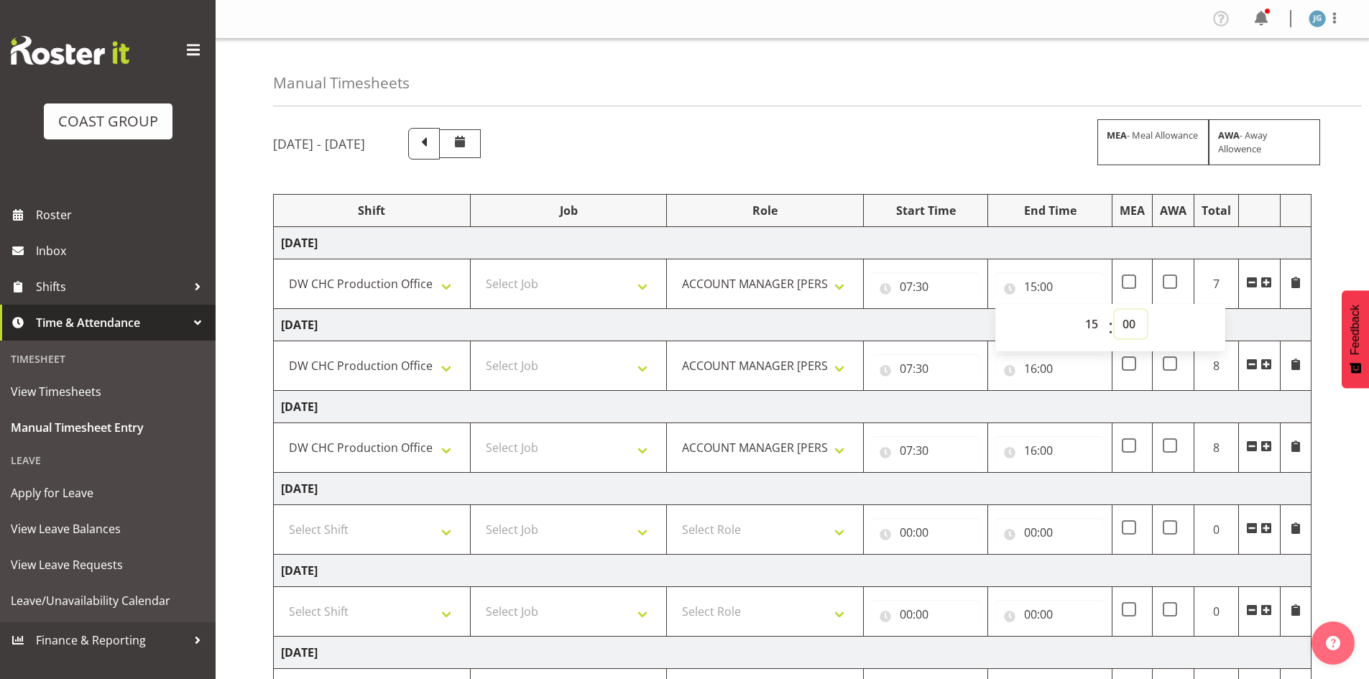
click at [1127, 321] on select "00 01 02 03 04 05 06 07 08 09 10 11 12 13 14 15 16 17 18 19 20 21 22 23 24 25 2…" at bounding box center [1131, 324] width 32 height 29
select select "30"
click at [1115, 310] on select "00 01 02 03 04 05 06 07 08 09 10 11 12 13 14 15 16 17 18 19 20 21 22 23 24 25 2…" at bounding box center [1131, 324] width 32 height 29
type input "15:30"
click at [936, 124] on div "[DATE] - [DATE] MEA - Meal Allowance AWA - Away Allowence Shift Job Role Start …" at bounding box center [821, 499] width 1096 height 764
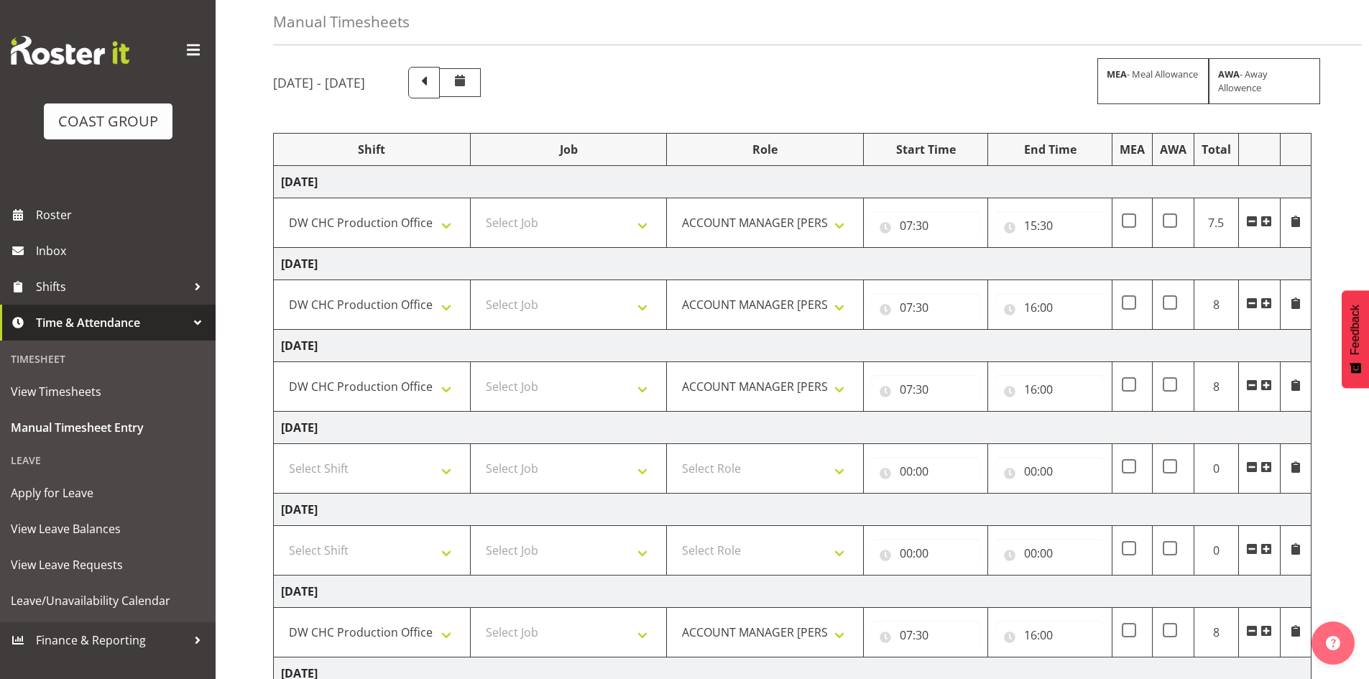
scroll to position [213, 0]
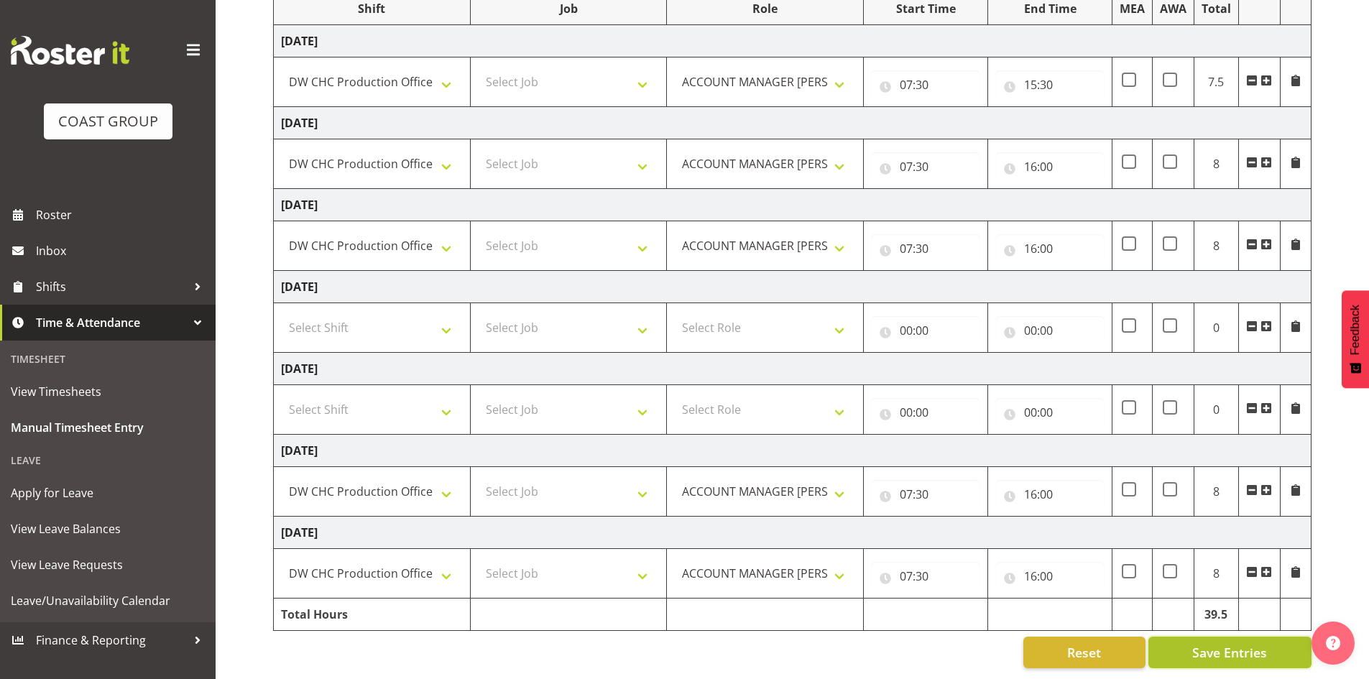
click at [1239, 643] on span "Save Entries" at bounding box center [1229, 652] width 75 height 19
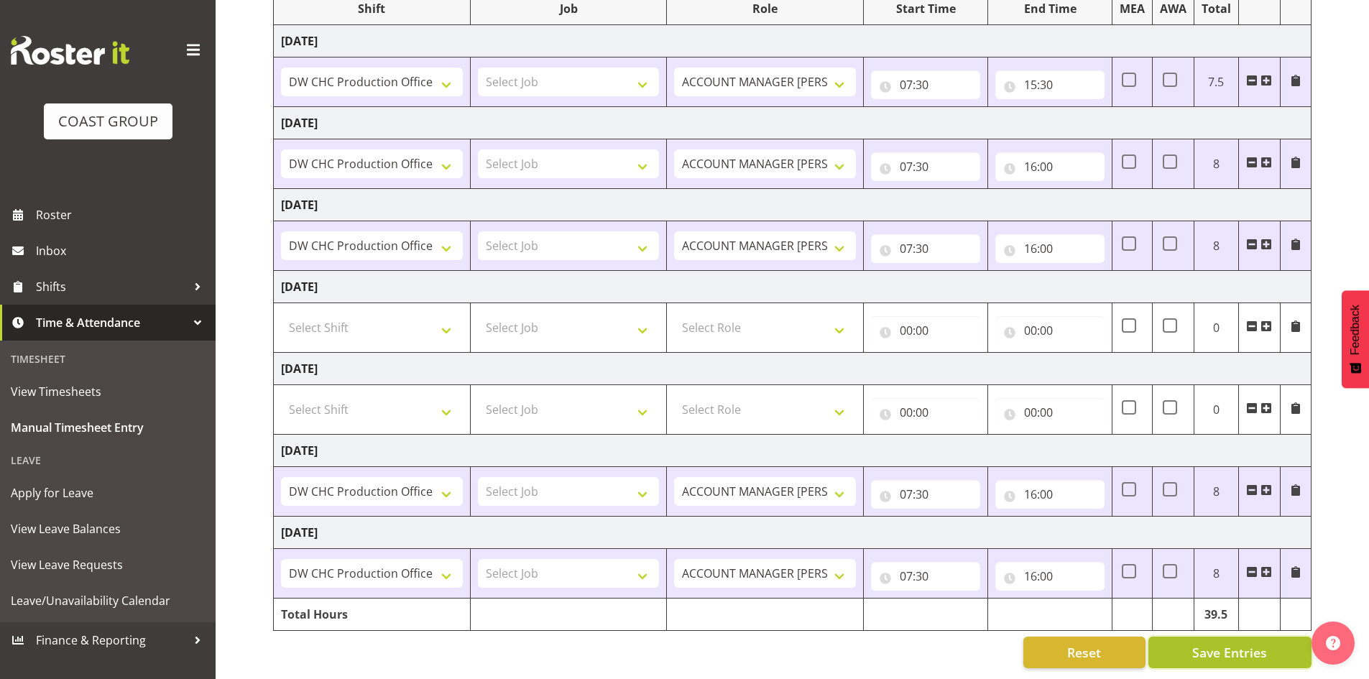
click at [1239, 644] on span "Save Entries" at bounding box center [1229, 652] width 75 height 19
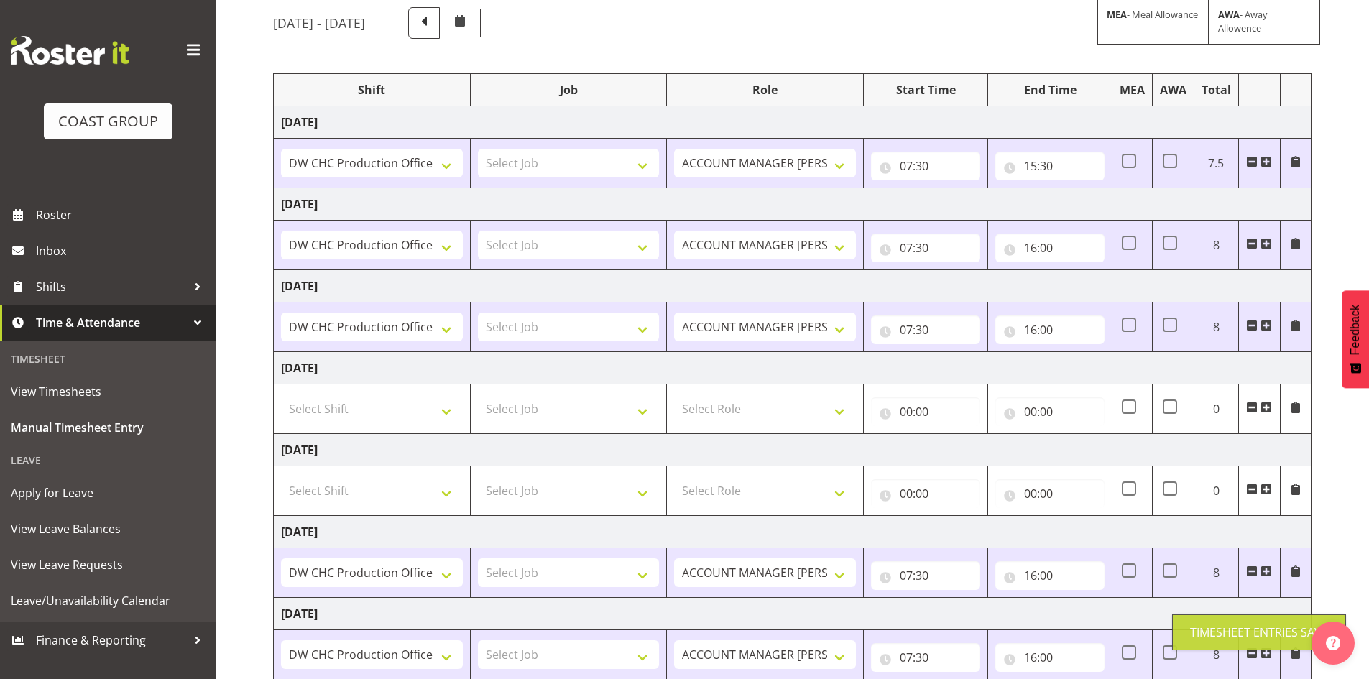
scroll to position [0, 0]
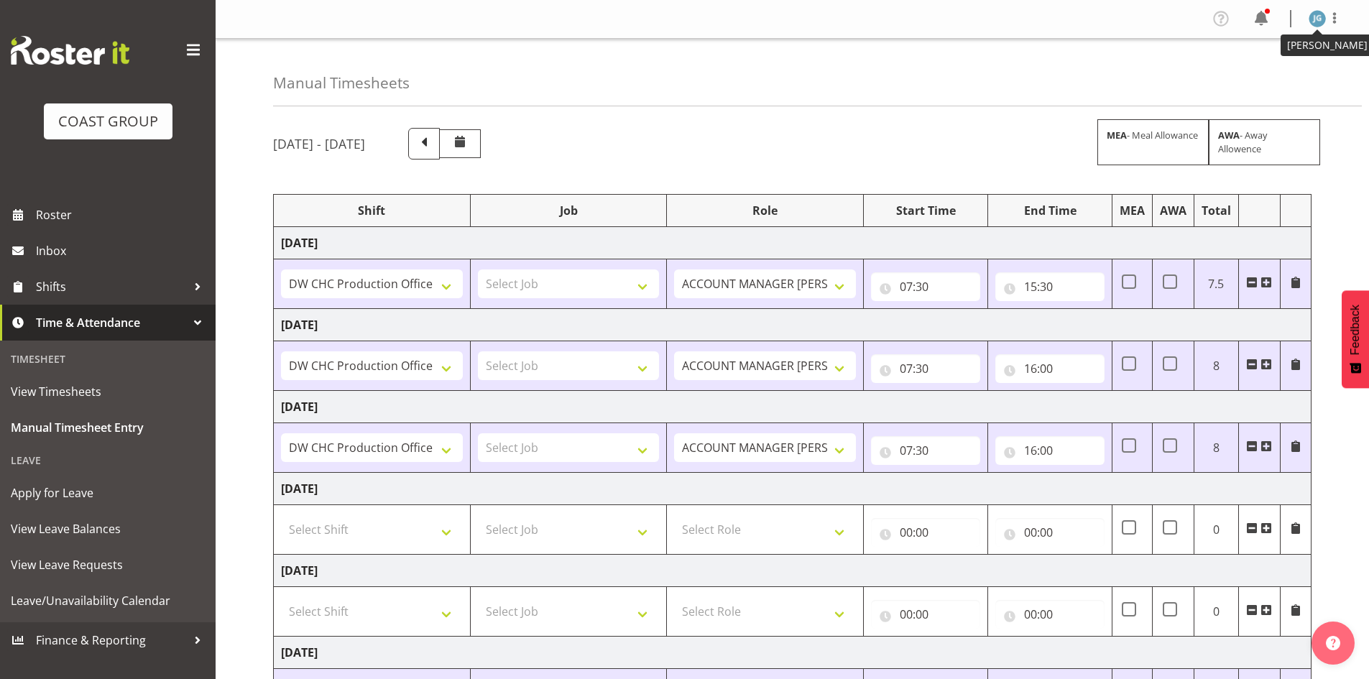
click at [1320, 20] on img at bounding box center [1317, 18] width 17 height 17
click at [1250, 76] on link "Log Out" at bounding box center [1274, 76] width 138 height 26
